Goal: Task Accomplishment & Management: Manage account settings

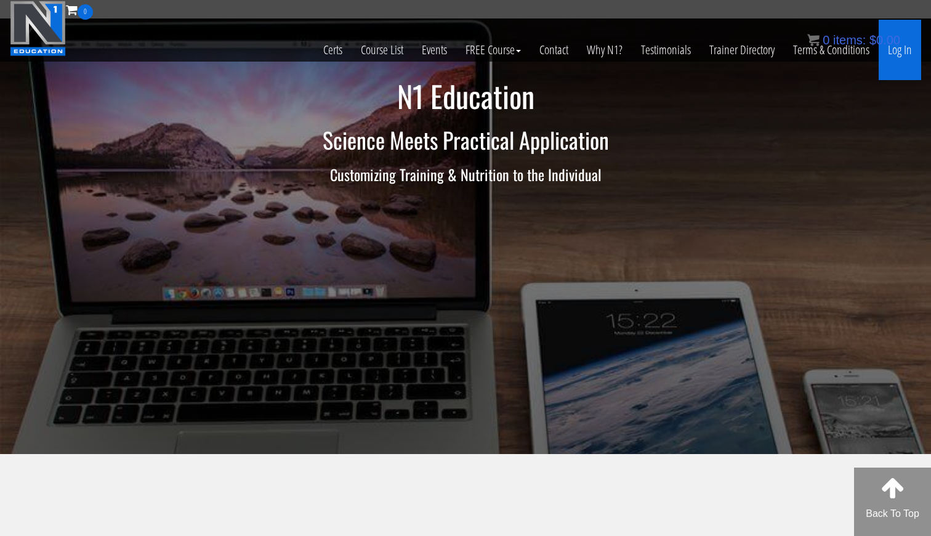
click at [912, 70] on link "Log In" at bounding box center [900, 50] width 43 height 60
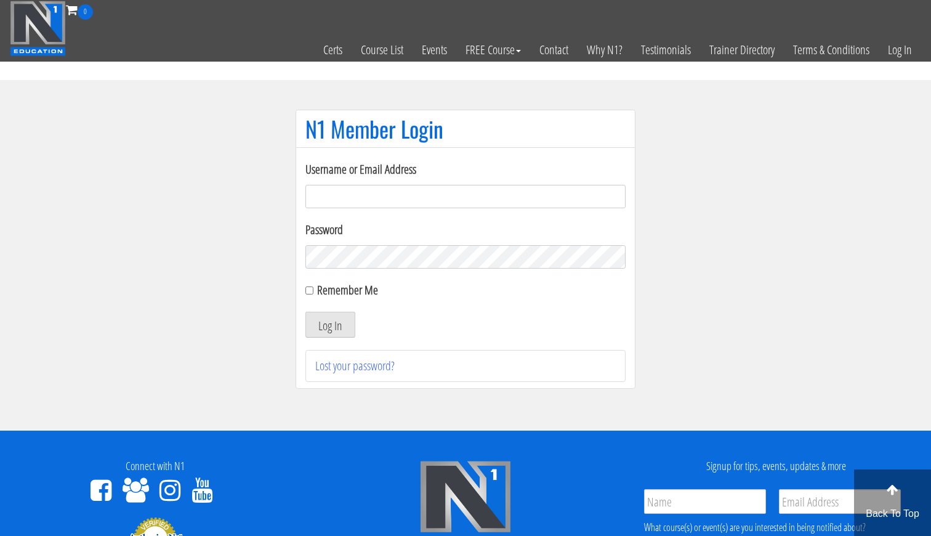
type input "gn01766500@gmail.com"
click at [330, 325] on button "Log In" at bounding box center [331, 325] width 50 height 26
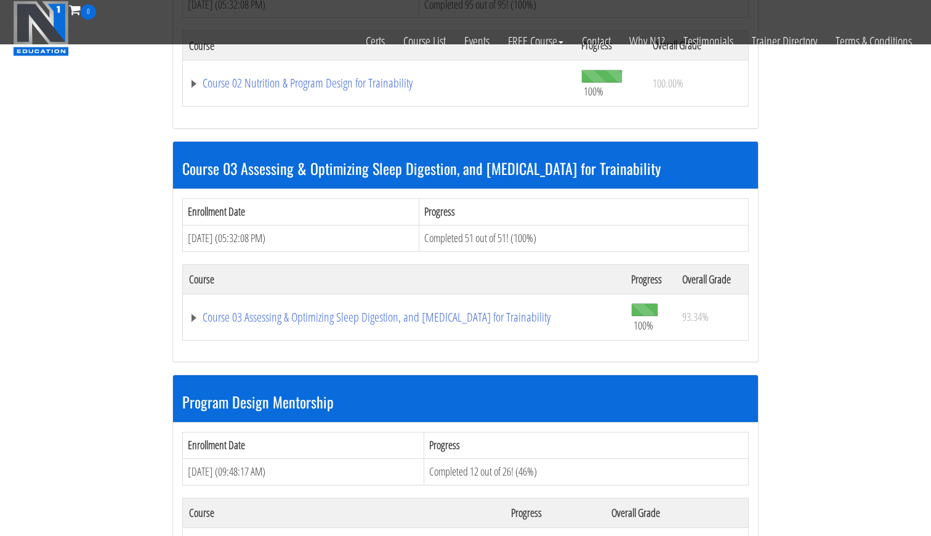
click at [527, 199] on th "Progress" at bounding box center [584, 212] width 330 height 26
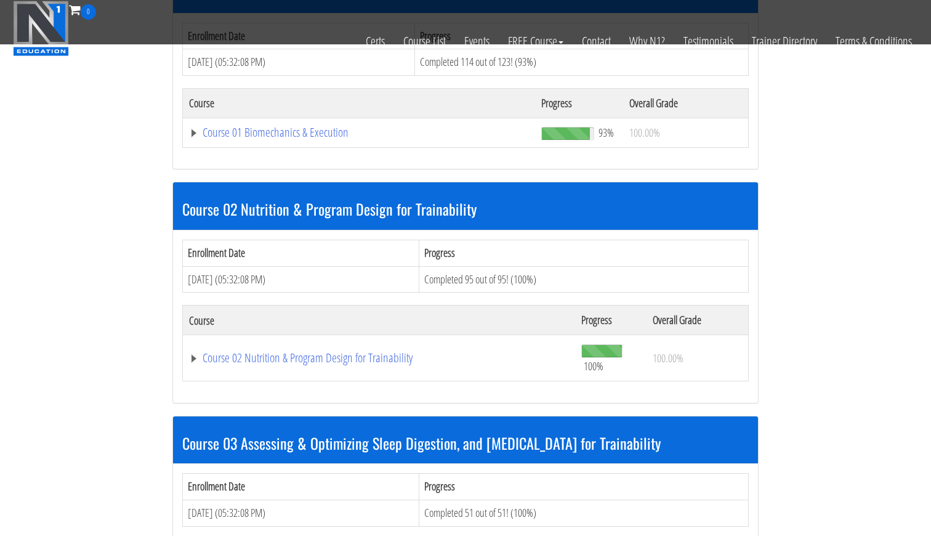
scroll to position [592, 0]
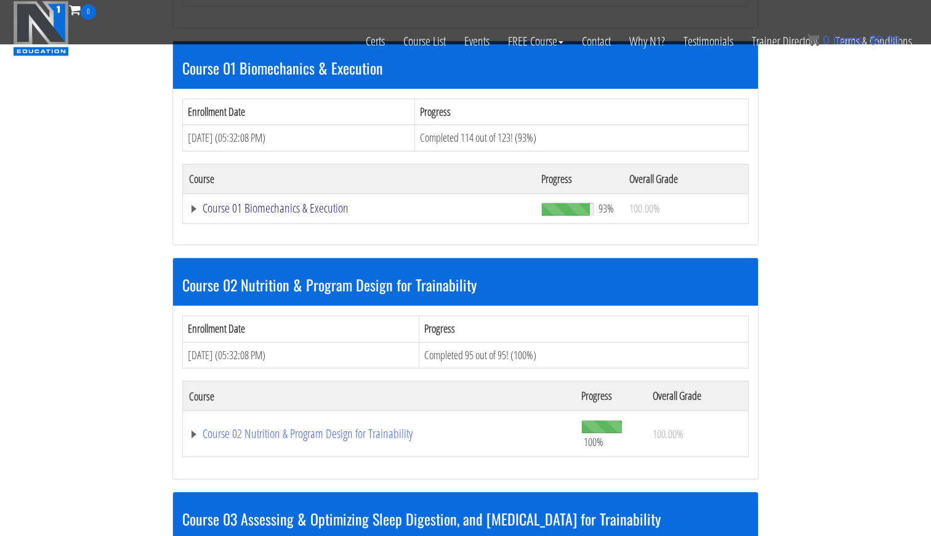
click at [336, 202] on link "Course 01 Biomechanics & Execution" at bounding box center [359, 208] width 340 height 12
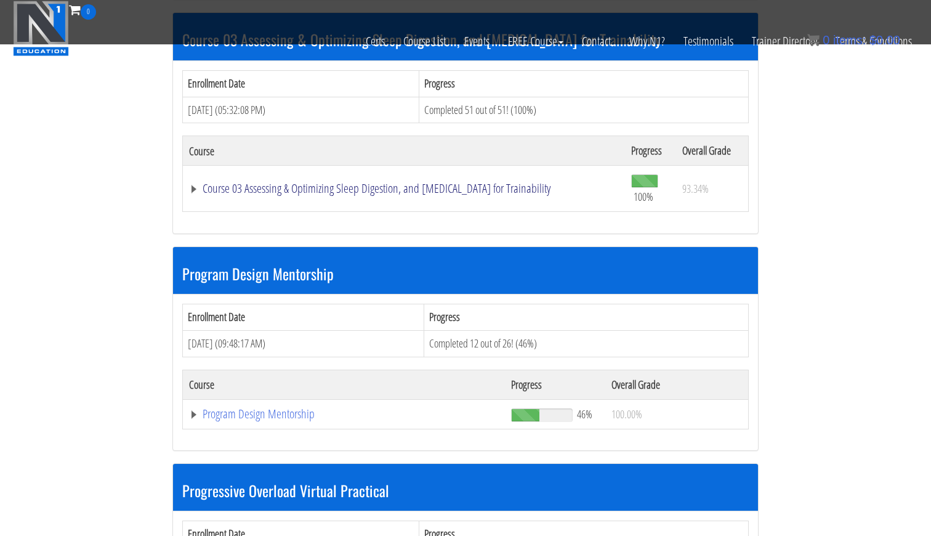
scroll to position [4883, 0]
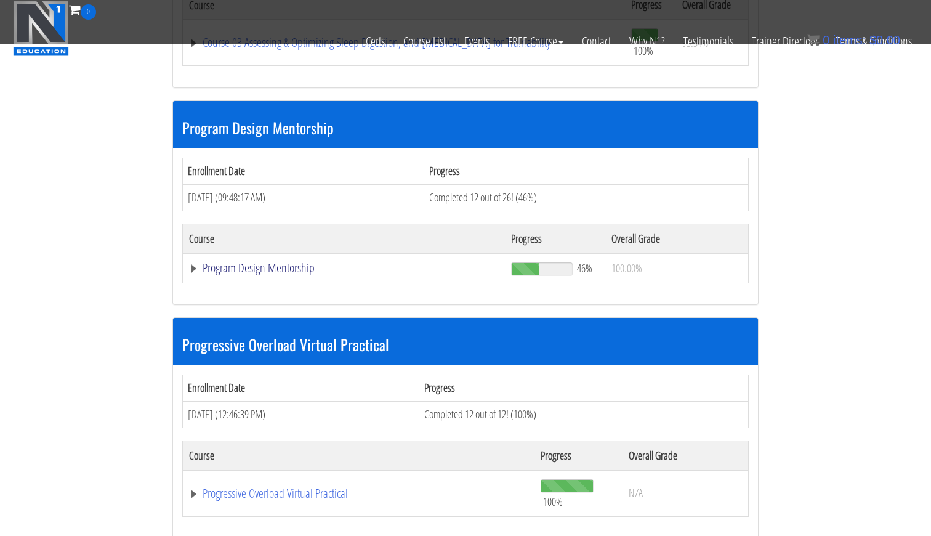
click at [291, 262] on link "Program Design Mentorship" at bounding box center [344, 268] width 310 height 12
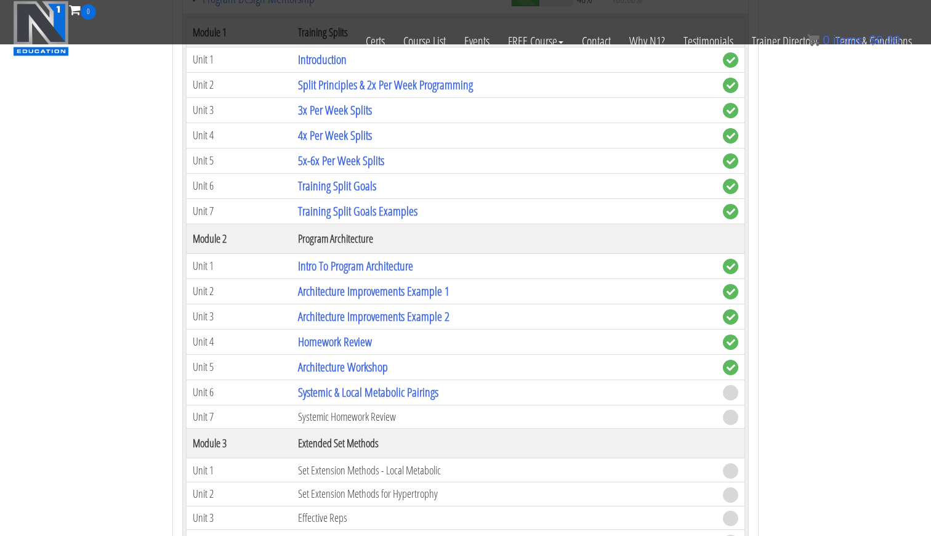
scroll to position [5153, 0]
click at [355, 383] on link "Systemic & Local Metabolic Pairings" at bounding box center [368, 391] width 140 height 17
